Goal: Task Accomplishment & Management: Manage account settings

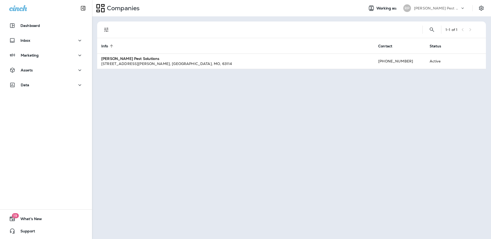
click at [215, 18] on div "1 - 1 of 1 Info sorted ascending Contact Status [PERSON_NAME] Pest Solutions [S…" at bounding box center [291, 127] width 399 height 222
click at [231, 8] on div "Companies" at bounding box center [226, 8] width 268 height 13
click at [55, 42] on div "Inbox" at bounding box center [46, 40] width 74 height 6
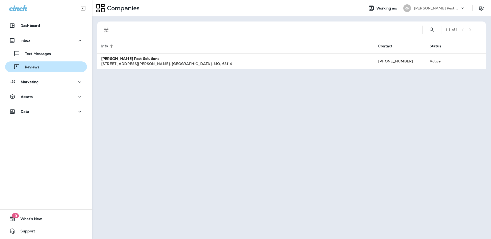
click at [51, 66] on div "Reviews" at bounding box center [46, 67] width 78 height 8
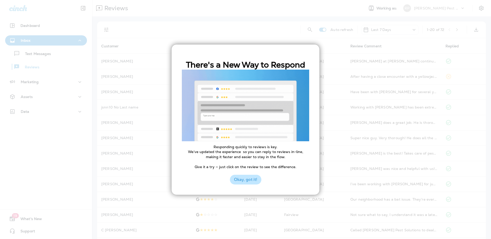
click at [244, 180] on button "Okay, got it!" at bounding box center [245, 180] width 31 height 10
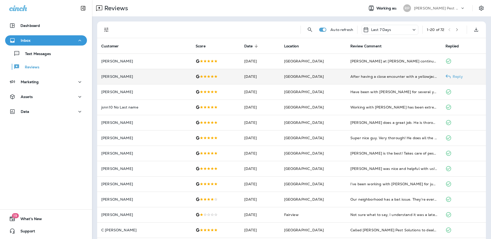
click at [121, 79] on p "[PERSON_NAME]" at bounding box center [144, 76] width 86 height 4
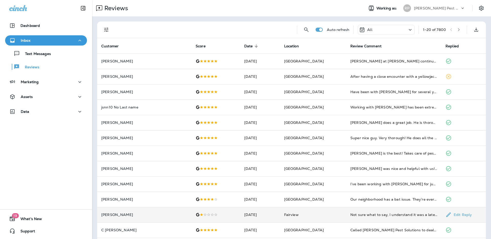
click at [215, 214] on div at bounding box center [216, 214] width 40 height 4
